Goal: Information Seeking & Learning: Learn about a topic

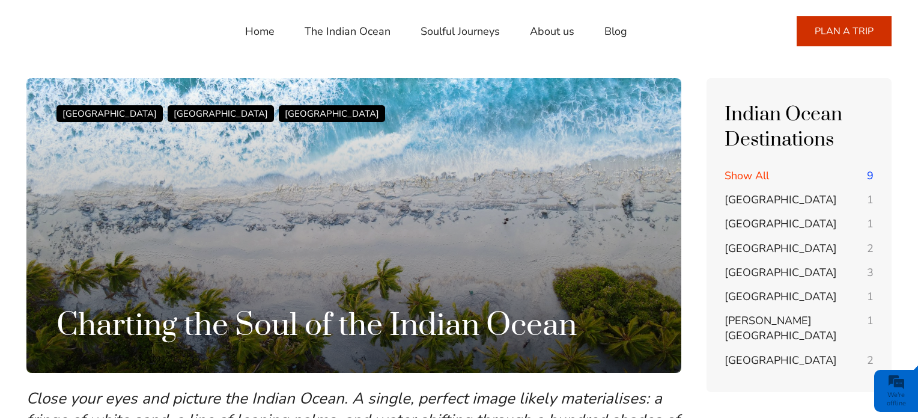
click at [366, 34] on link "The Indian Ocean" at bounding box center [348, 31] width 86 height 29
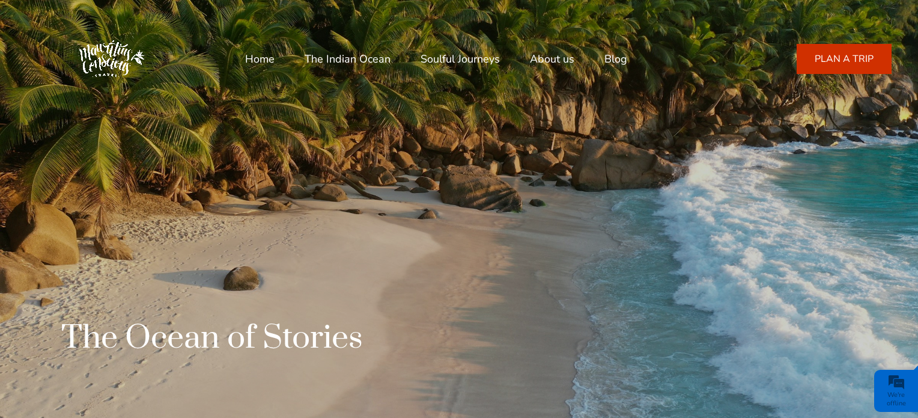
click at [450, 55] on link "Soulful Journeys" at bounding box center [460, 58] width 79 height 29
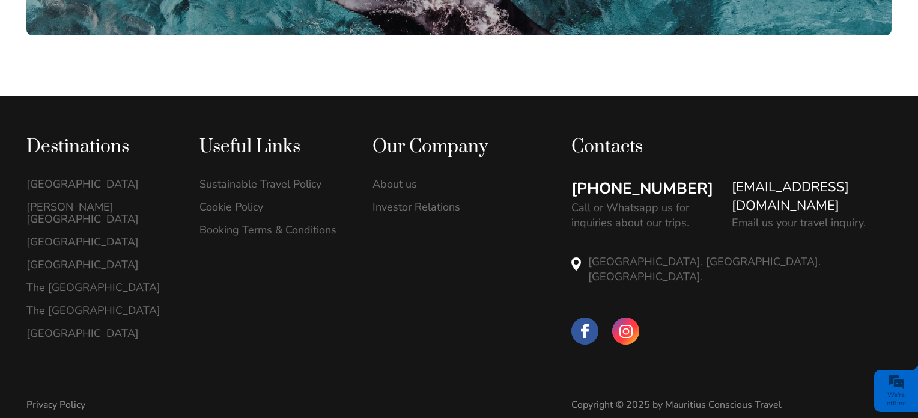
scroll to position [1377, 0]
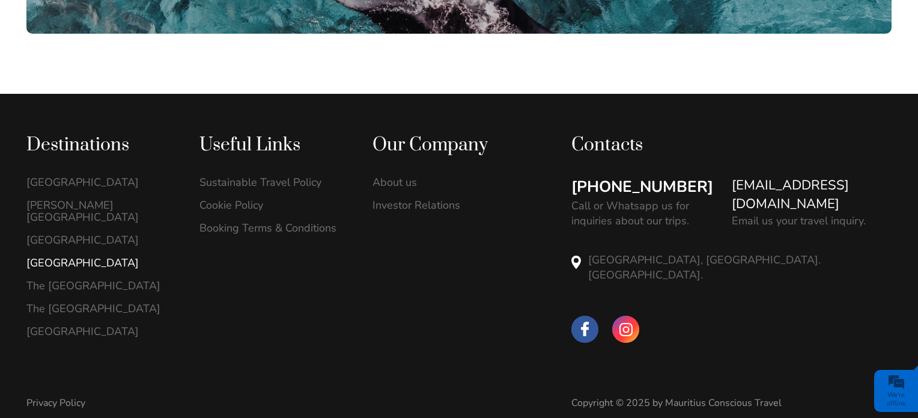
click at [69, 257] on link "[GEOGRAPHIC_DATA]" at bounding box center [100, 263] width 148 height 12
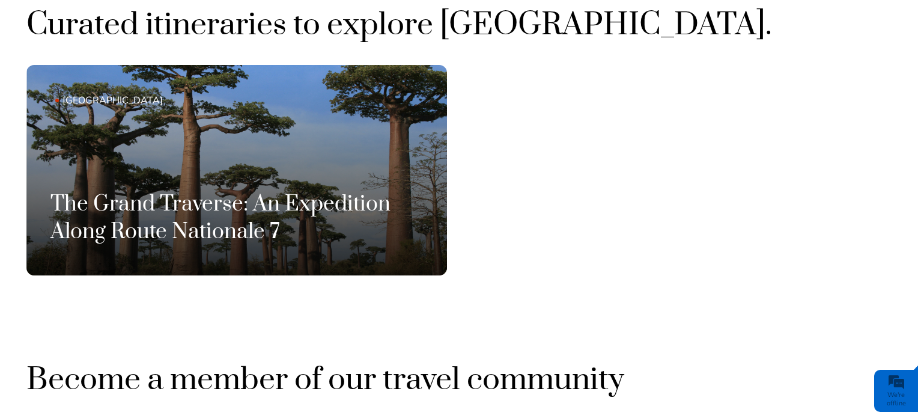
scroll to position [772, 0]
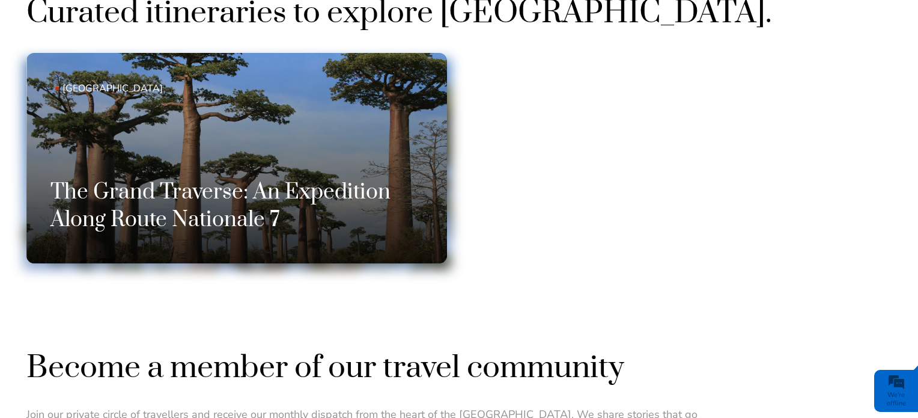
click at [252, 140] on link "Madagascar The Grand Traverse: An Expedition Along Route Nationale 7" at bounding box center [236, 158] width 421 height 210
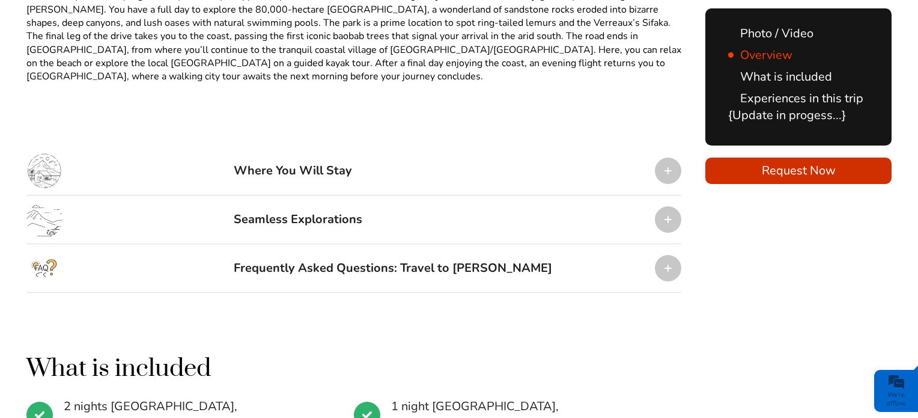
scroll to position [1278, 0]
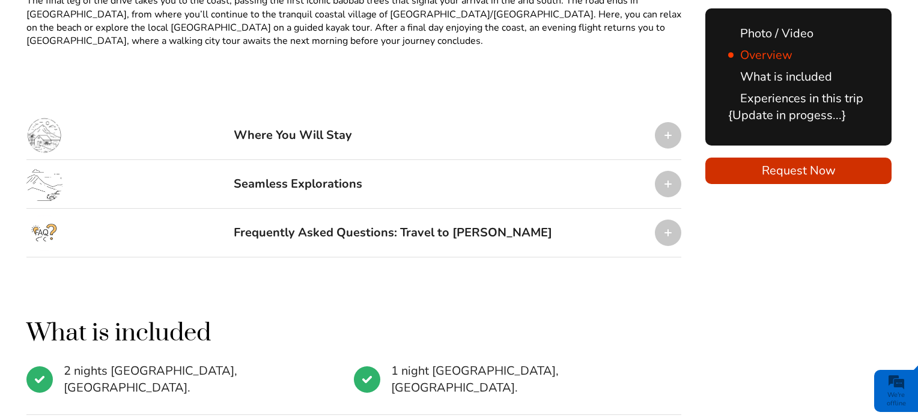
click at [438, 137] on div "Where You Will Stay" at bounding box center [353, 135] width 655 height 49
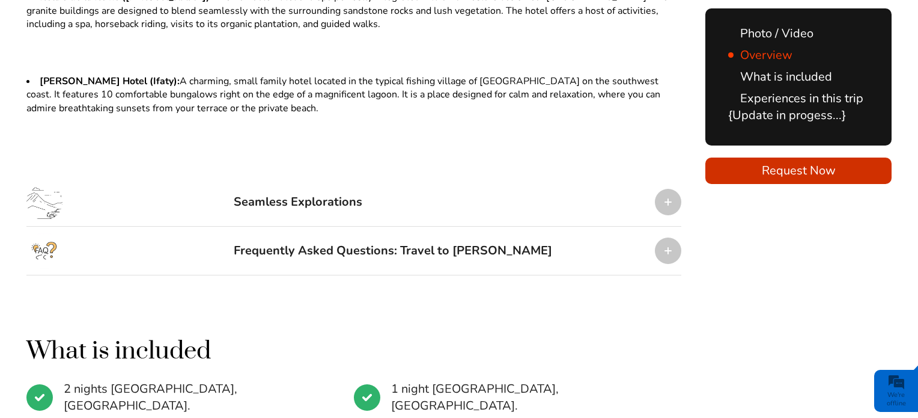
scroll to position [1709, 0]
click at [418, 201] on div "Seamless Explorations" at bounding box center [353, 201] width 655 height 49
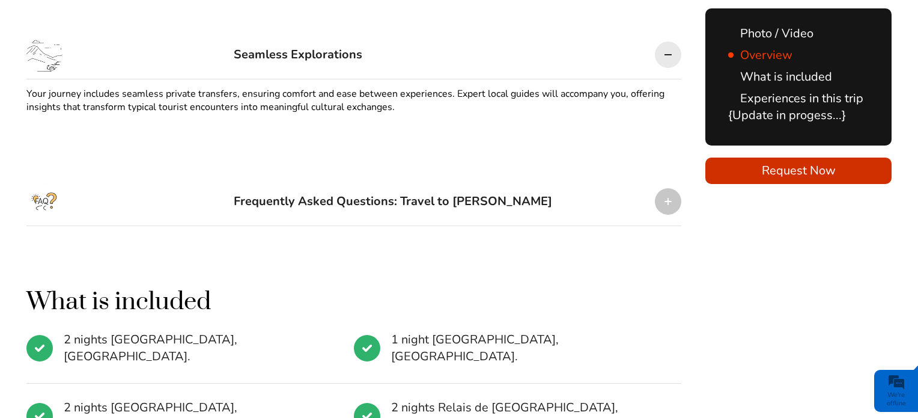
scroll to position [0, 0]
click at [414, 202] on div "Frequently Asked Questions: Travel to [PERSON_NAME]" at bounding box center [393, 201] width 319 height 36
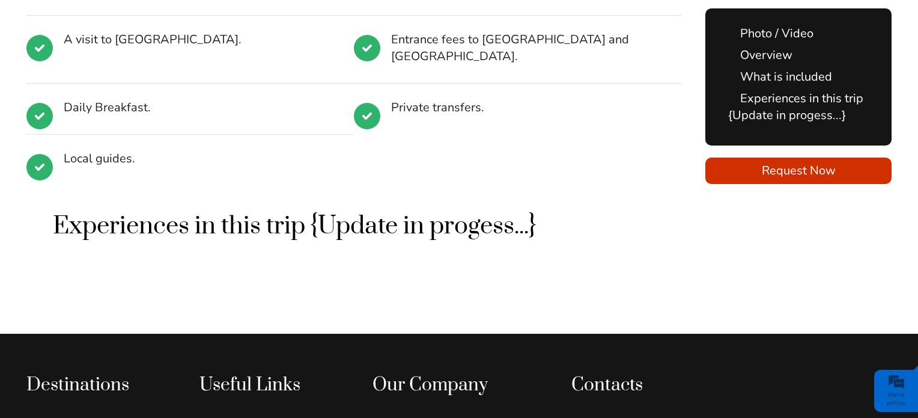
scroll to position [2774, 0]
